Goal: Transaction & Acquisition: Purchase product/service

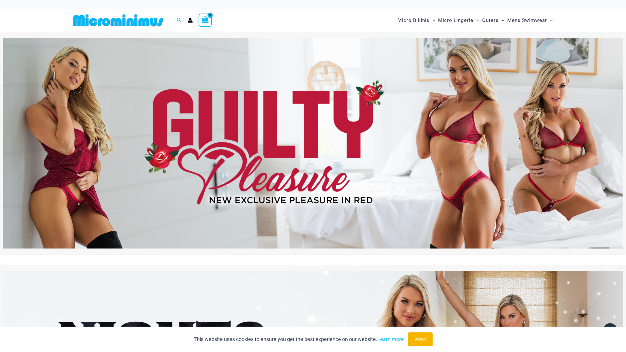
click at [184, 109] on img at bounding box center [313, 143] width 620 height 211
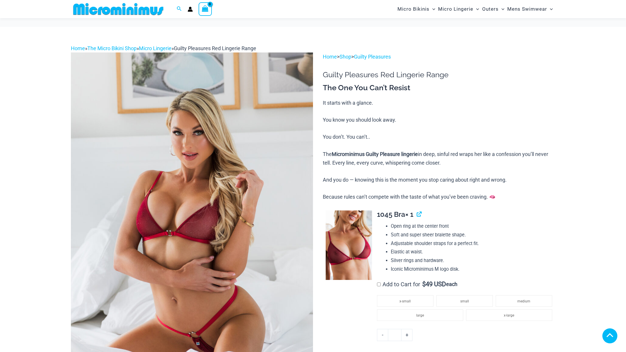
scroll to position [144, 0]
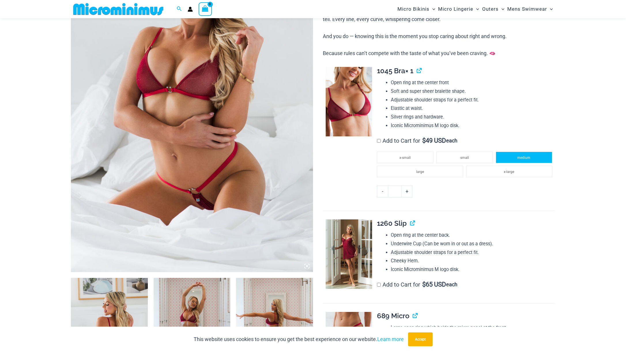
click at [504, 159] on li "medium" at bounding box center [524, 158] width 56 height 12
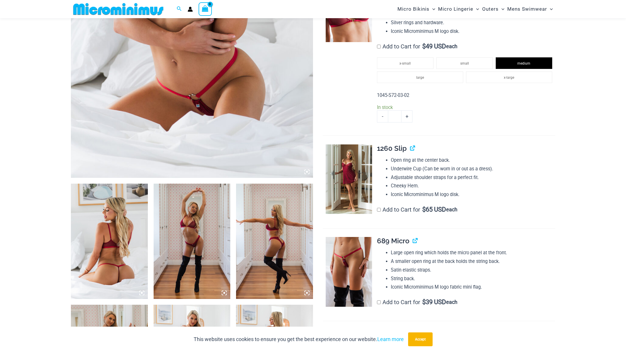
scroll to position [240, 0]
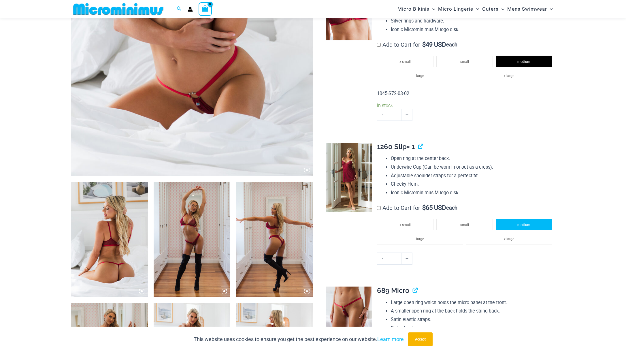
click at [508, 224] on li "medium" at bounding box center [524, 225] width 56 height 12
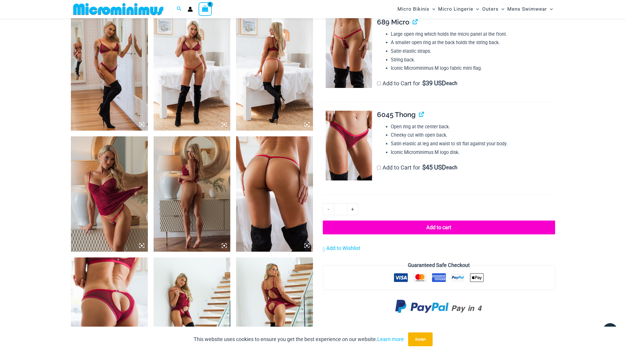
scroll to position [528, 0]
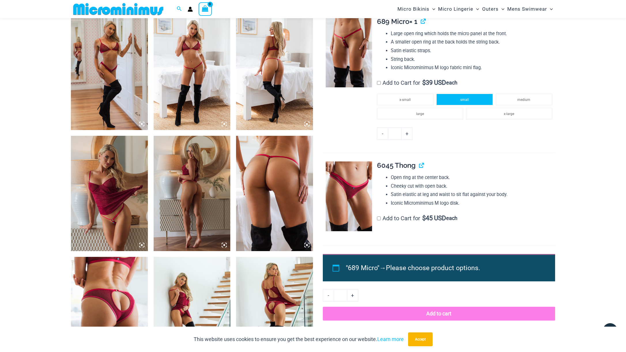
click at [461, 100] on span "small" at bounding box center [464, 100] width 9 height 4
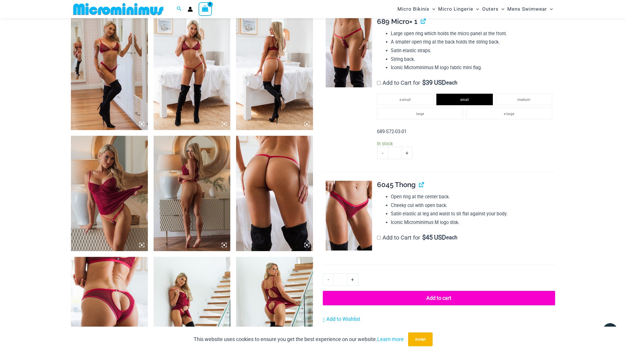
click at [411, 301] on button "Add to cart" at bounding box center [439, 298] width 232 height 14
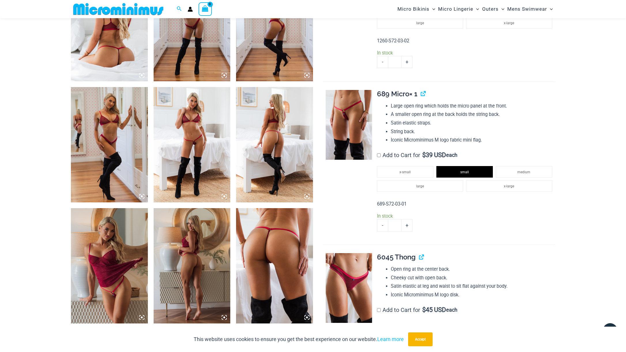
scroll to position [504, 0]
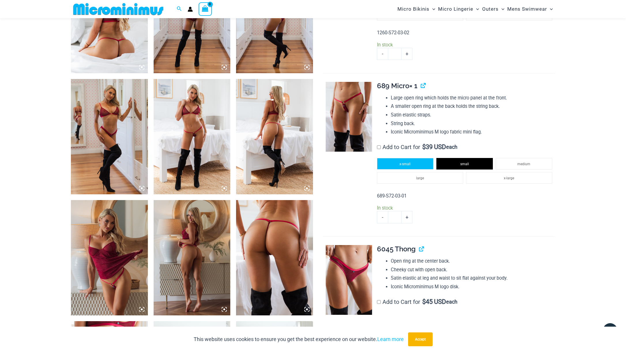
drag, startPoint x: 403, startPoint y: 161, endPoint x: 431, endPoint y: 161, distance: 28.3
click at [403, 161] on li "x-small" at bounding box center [405, 164] width 56 height 12
click at [462, 165] on span "small" at bounding box center [464, 164] width 9 height 4
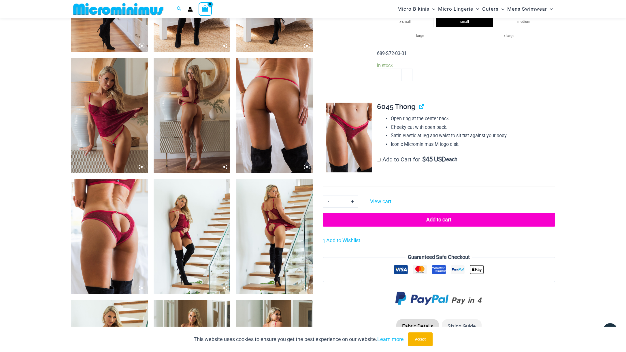
scroll to position [456, 0]
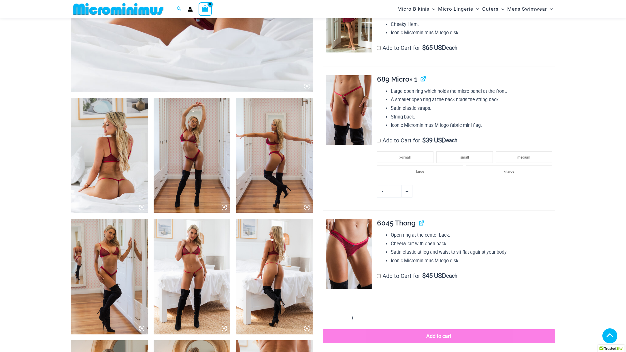
scroll to position [364, 0]
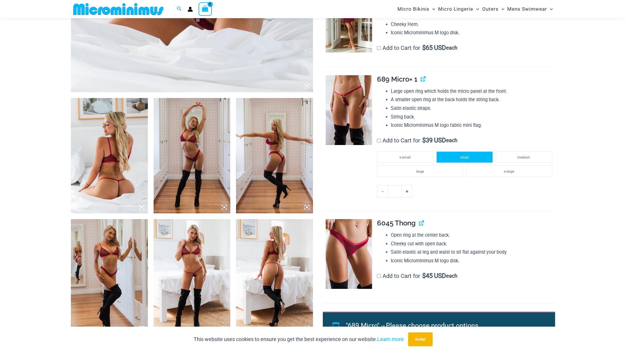
click at [476, 155] on li "small" at bounding box center [464, 157] width 56 height 12
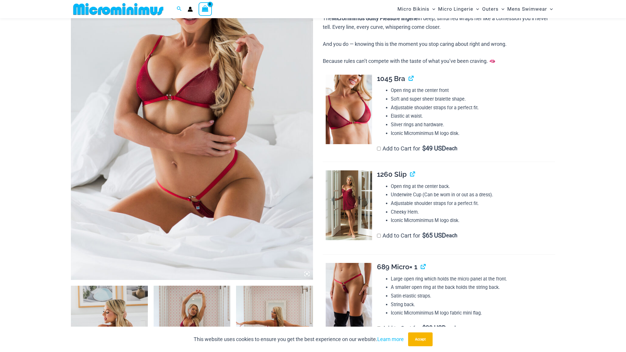
scroll to position [172, 0]
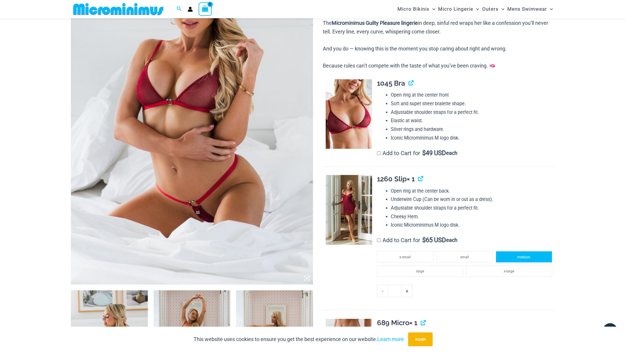
click at [513, 255] on li "medium" at bounding box center [524, 257] width 56 height 12
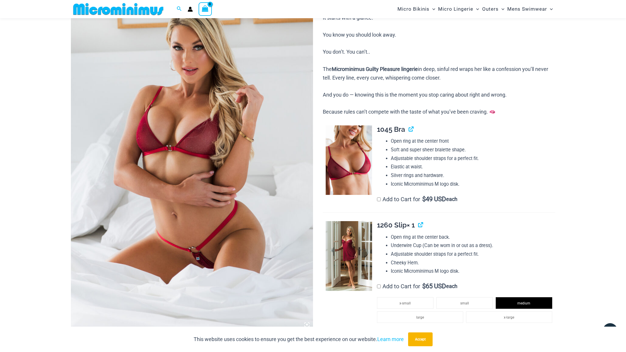
scroll to position [124, 0]
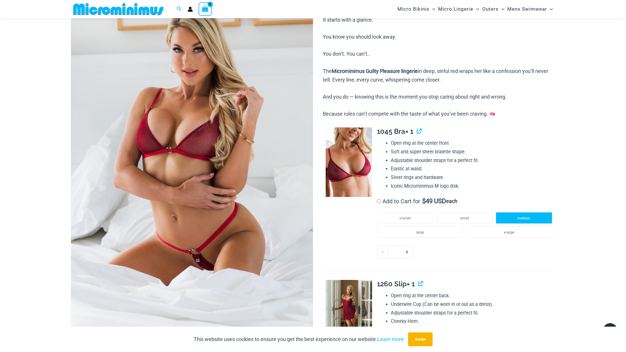
click at [524, 216] on span "medium" at bounding box center [523, 218] width 13 height 4
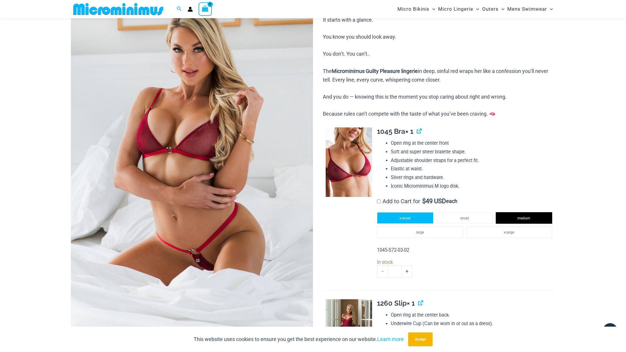
scroll to position [0, 0]
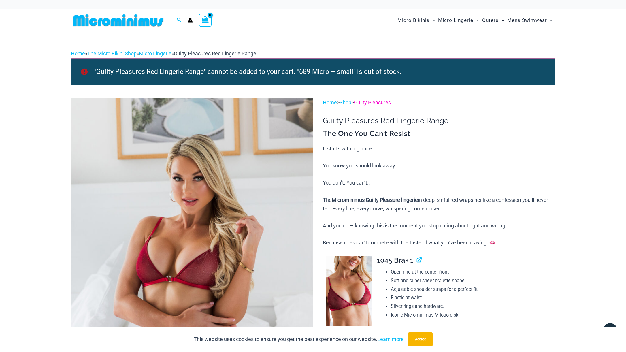
click at [375, 103] on link "Guilty Pleasures" at bounding box center [372, 102] width 37 height 6
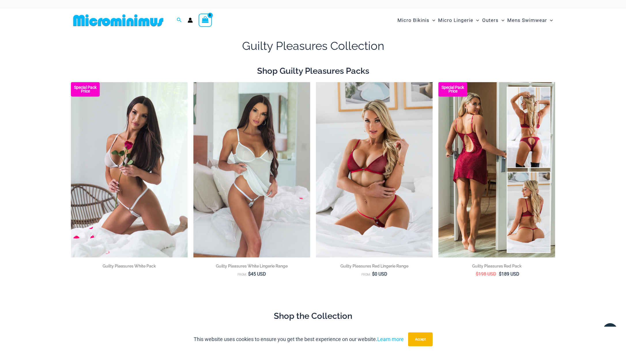
click at [471, 192] on img at bounding box center [496, 169] width 117 height 175
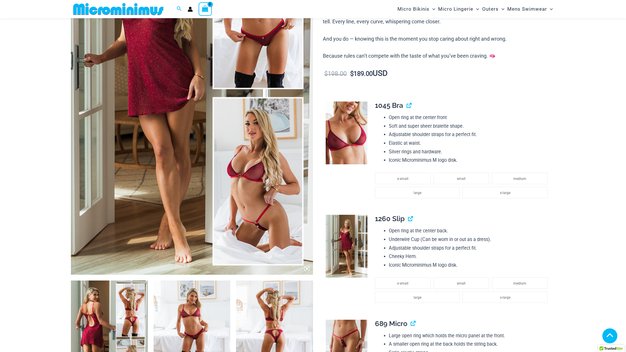
scroll to position [188, 0]
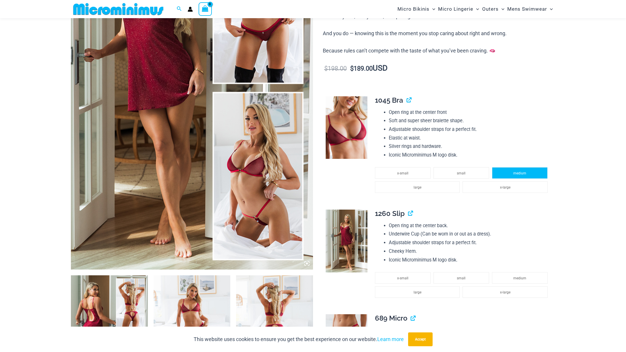
click at [499, 174] on li "medium" at bounding box center [520, 173] width 56 height 12
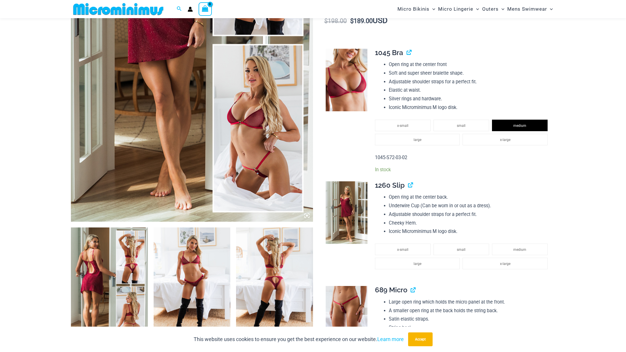
scroll to position [236, 0]
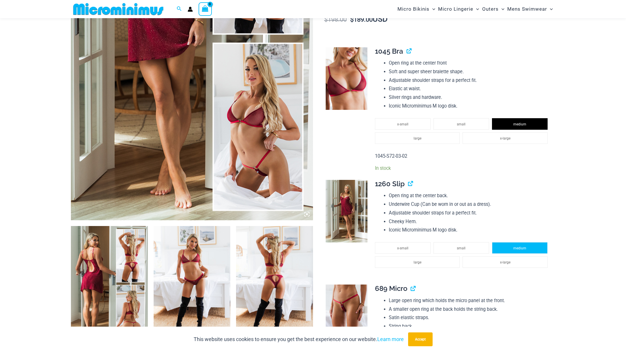
click at [497, 245] on li "medium" at bounding box center [520, 248] width 56 height 12
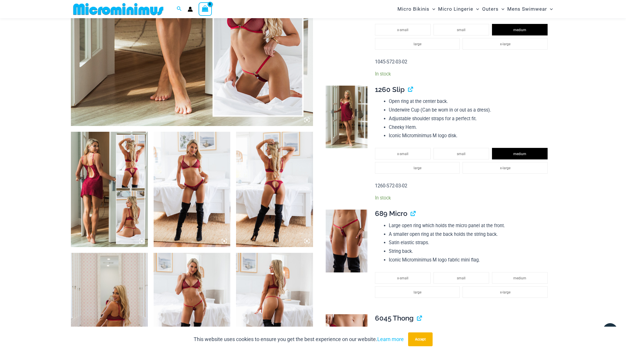
scroll to position [332, 0]
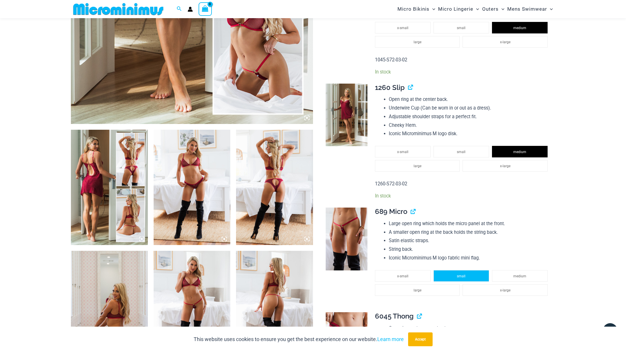
click at [457, 276] on span "small" at bounding box center [461, 276] width 9 height 4
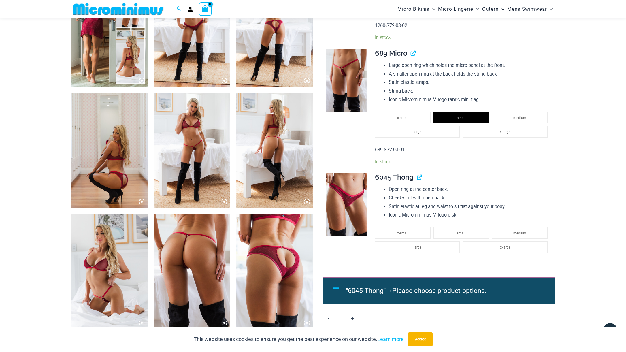
scroll to position [524, 0]
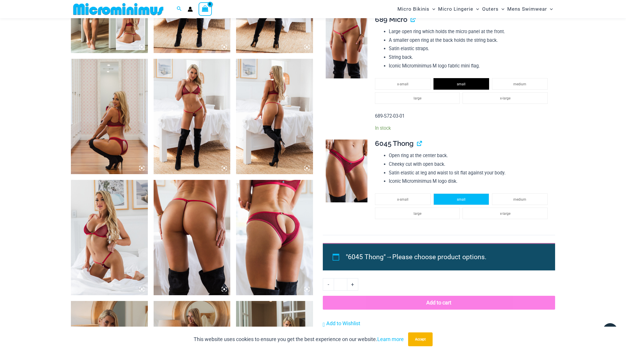
click at [468, 202] on li "small" at bounding box center [461, 199] width 56 height 12
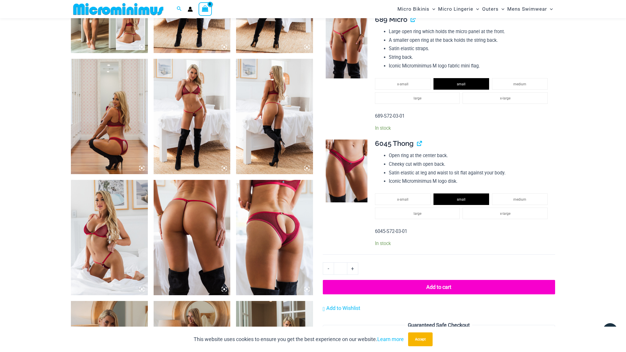
click at [434, 289] on button "Add to cart" at bounding box center [439, 287] width 232 height 14
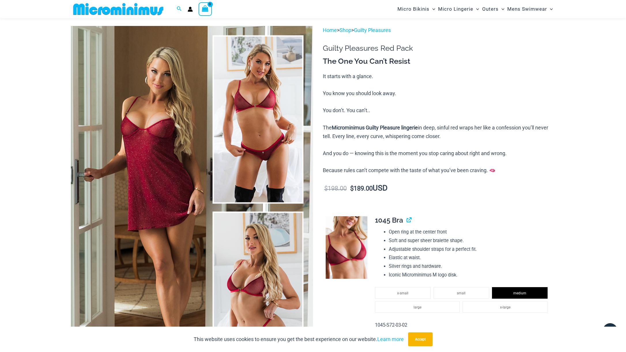
scroll to position [0, 0]
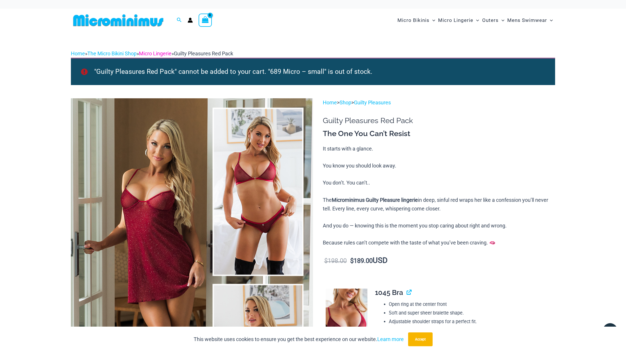
click at [160, 51] on link "Micro Lingerie" at bounding box center [155, 53] width 33 height 6
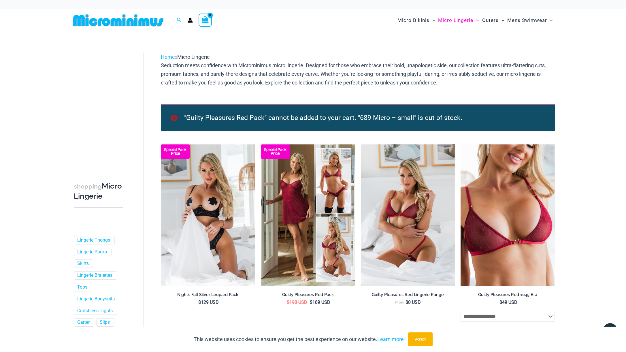
click at [138, 21] on img at bounding box center [118, 20] width 95 height 13
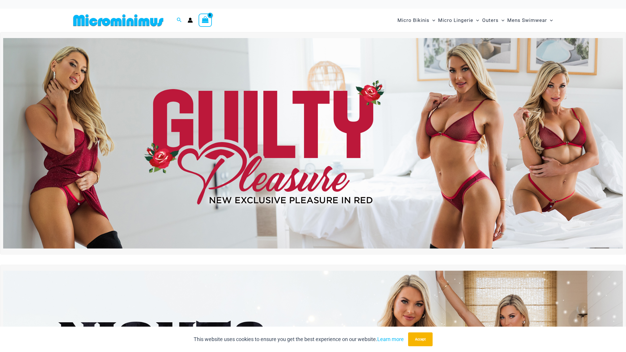
click at [297, 123] on img at bounding box center [313, 143] width 620 height 211
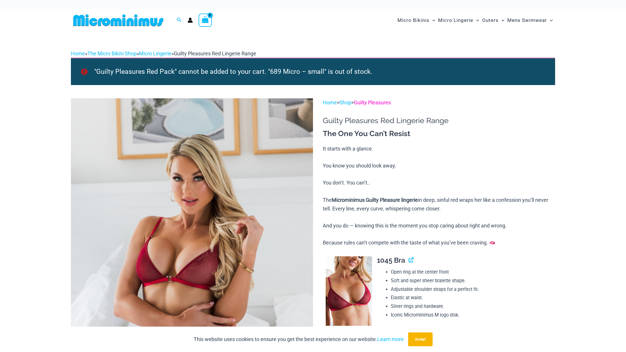
click at [374, 101] on link "Guilty Pleasures" at bounding box center [372, 102] width 37 height 6
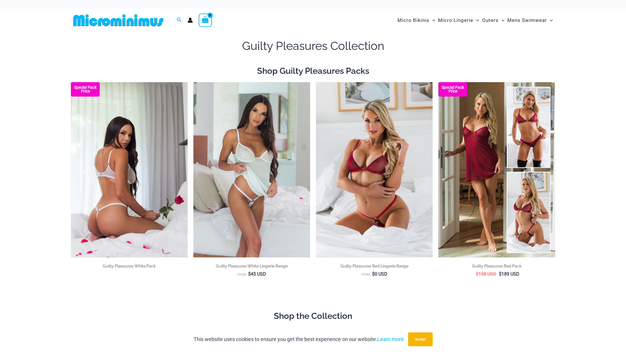
click at [140, 155] on img at bounding box center [129, 169] width 117 height 175
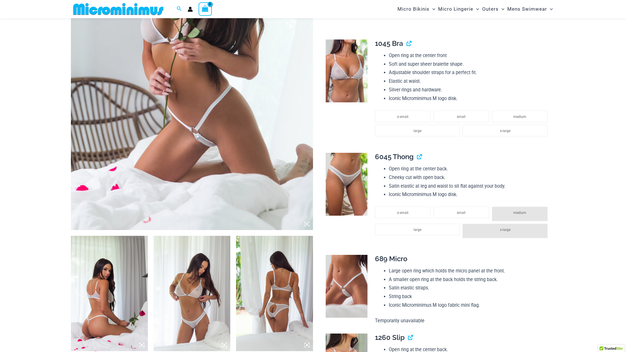
scroll to position [235, 0]
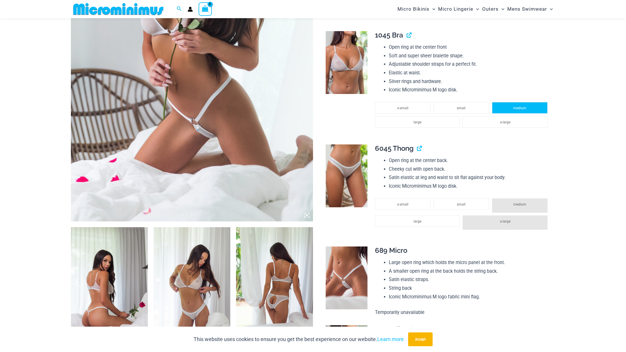
click at [514, 109] on span "medium" at bounding box center [519, 108] width 13 height 4
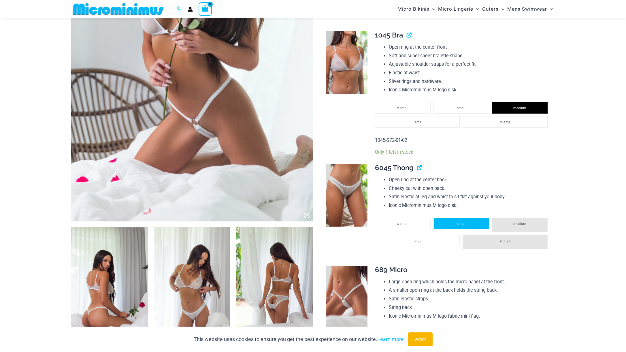
click at [467, 228] on li "small" at bounding box center [461, 224] width 56 height 12
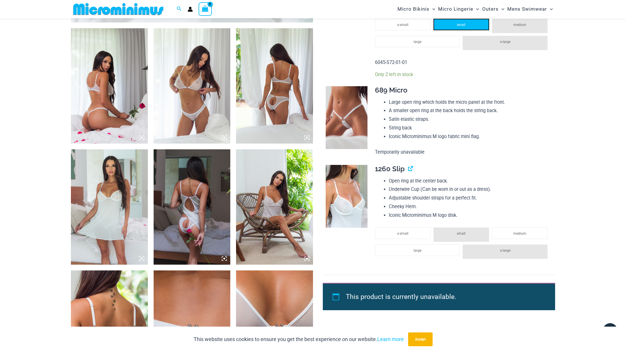
scroll to position [475, 0]
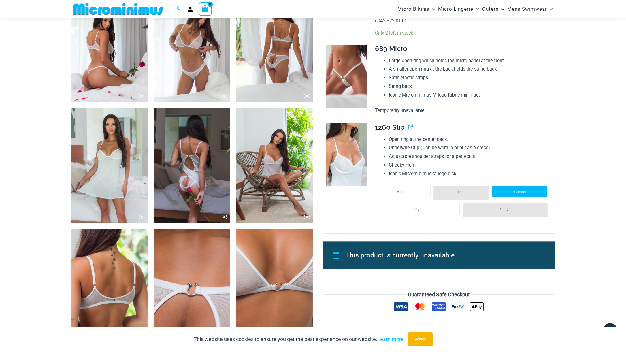
click at [522, 191] on span "medium" at bounding box center [519, 192] width 13 height 4
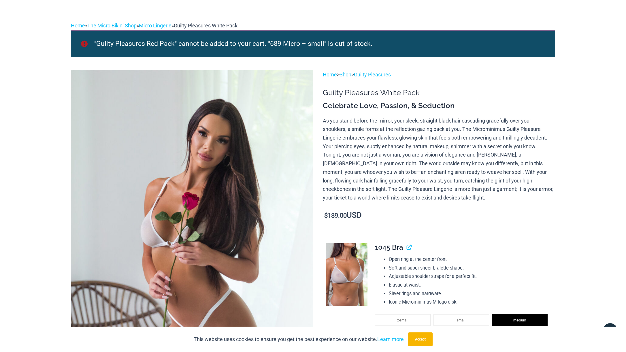
scroll to position [0, 0]
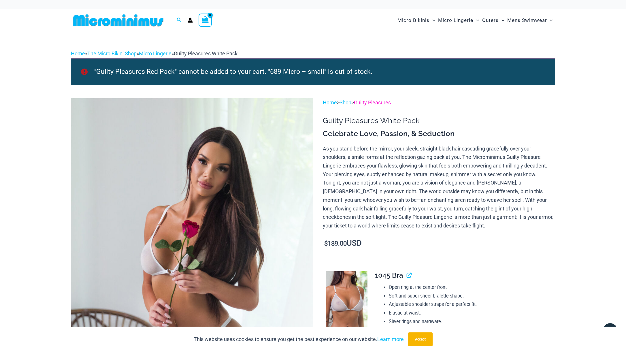
click at [379, 101] on link "Guilty Pleasures" at bounding box center [372, 102] width 37 height 6
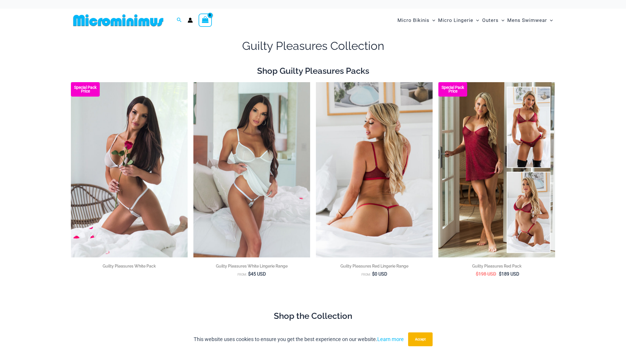
click at [364, 169] on img at bounding box center [374, 169] width 117 height 175
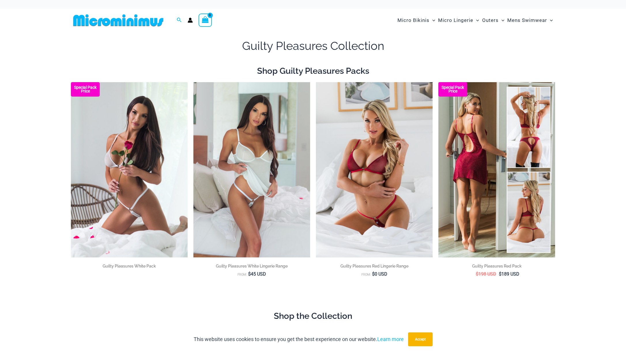
click at [509, 160] on img at bounding box center [496, 169] width 117 height 175
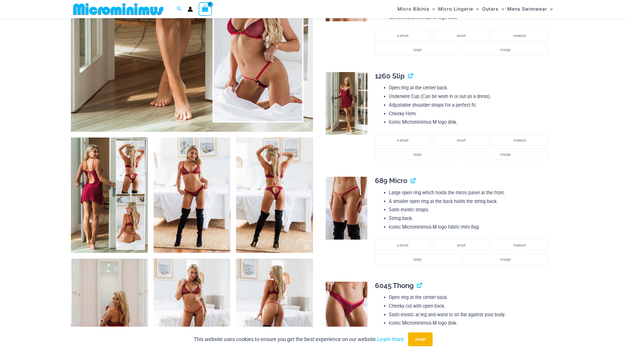
scroll to position [331, 0]
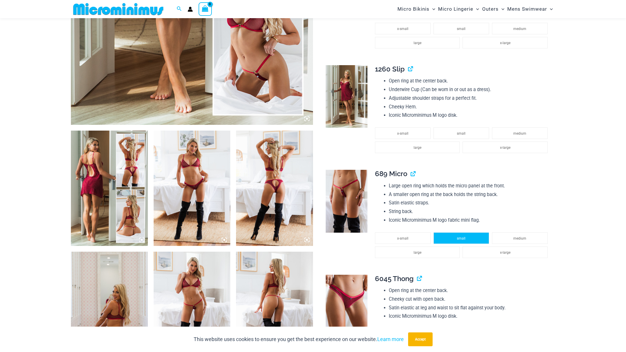
click at [462, 239] on span "small" at bounding box center [461, 238] width 9 height 4
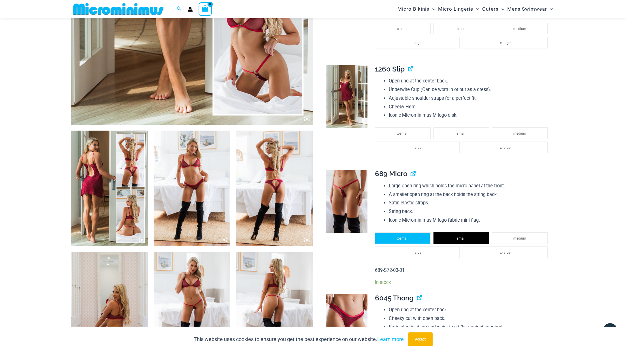
click at [425, 238] on li "x-small" at bounding box center [403, 238] width 56 height 12
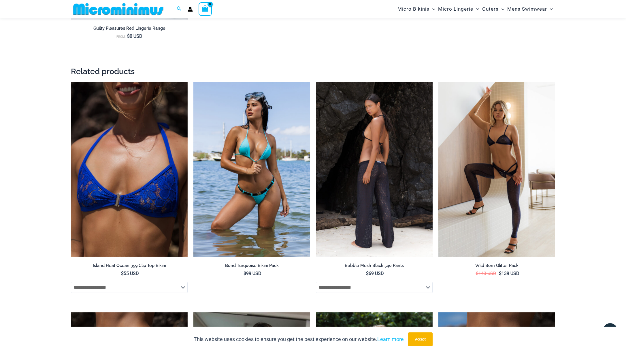
scroll to position [1244, 0]
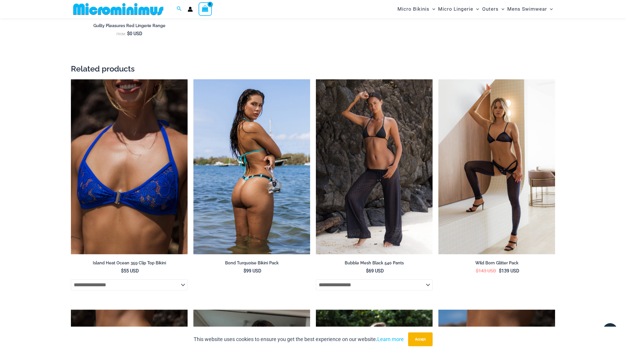
click at [246, 167] on img at bounding box center [251, 166] width 117 height 175
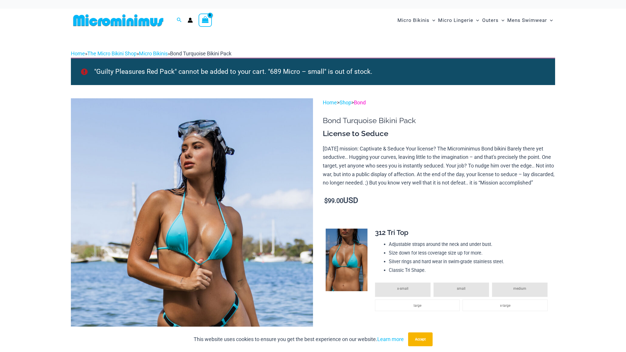
click at [366, 103] on link "Bond" at bounding box center [360, 102] width 12 height 6
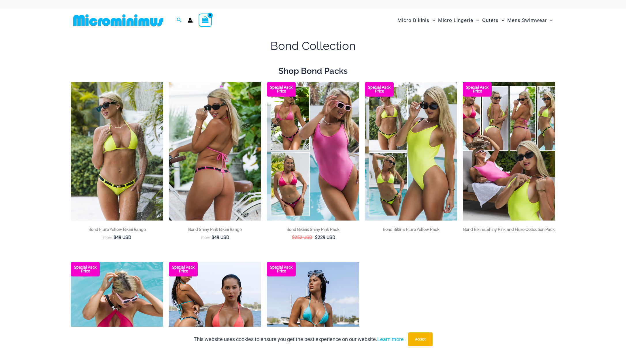
click at [202, 189] on img at bounding box center [215, 151] width 92 height 138
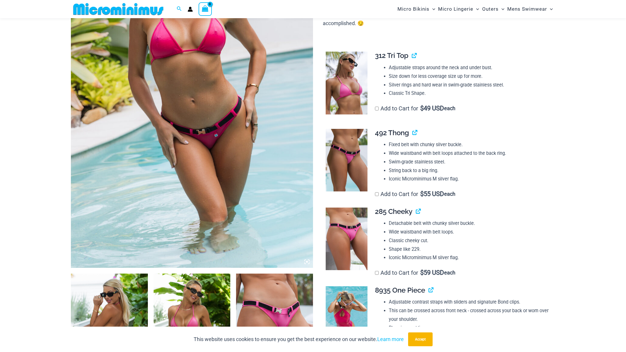
scroll to position [237, 0]
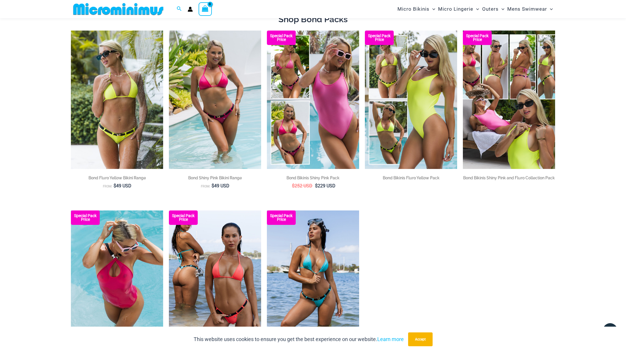
scroll to position [44, 0]
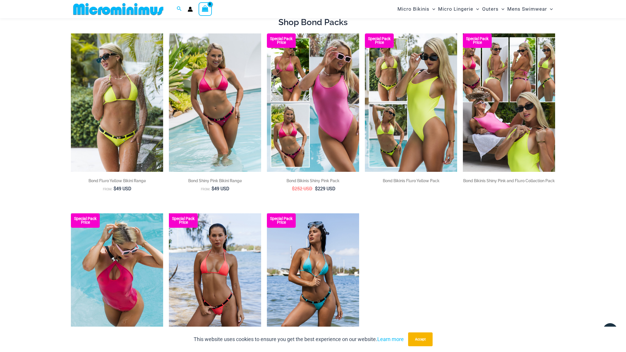
click at [219, 238] on img at bounding box center [215, 282] width 92 height 138
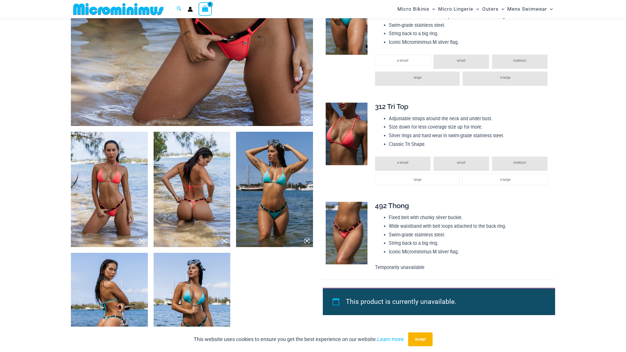
scroll to position [331, 0]
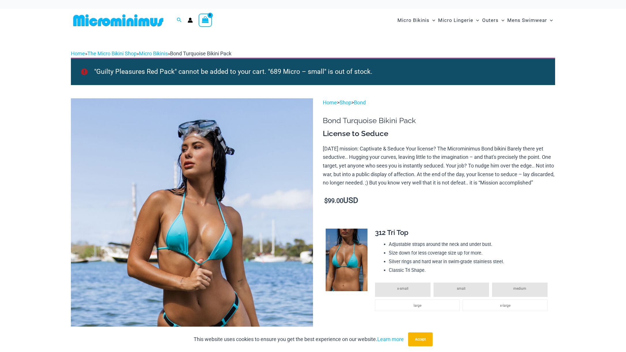
click at [124, 25] on img at bounding box center [118, 20] width 95 height 13
